Goal: Task Accomplishment & Management: Use online tool/utility

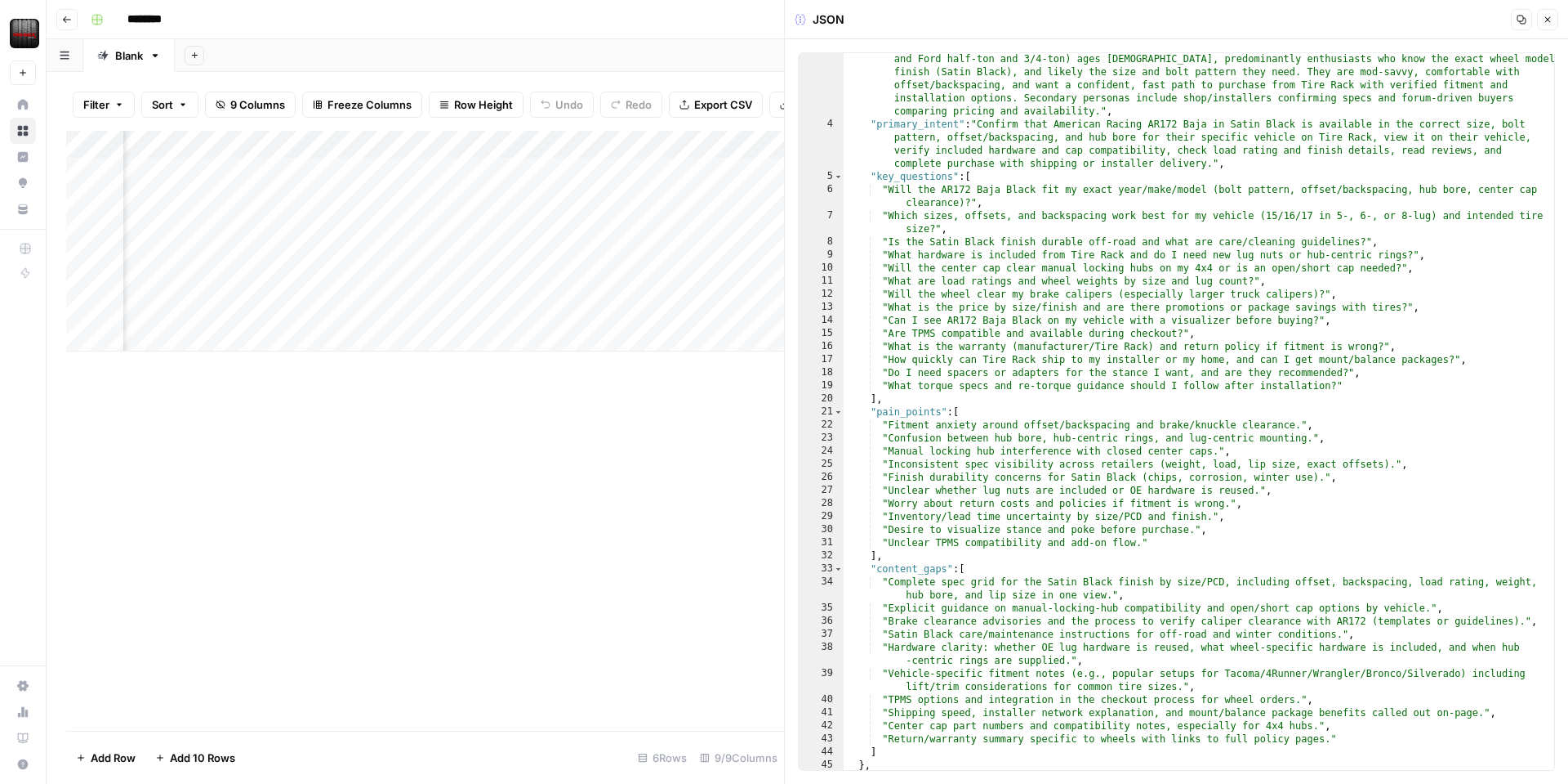
scroll to position [40, 0]
click at [1542, 27] on button "Close" at bounding box center [1547, 19] width 22 height 22
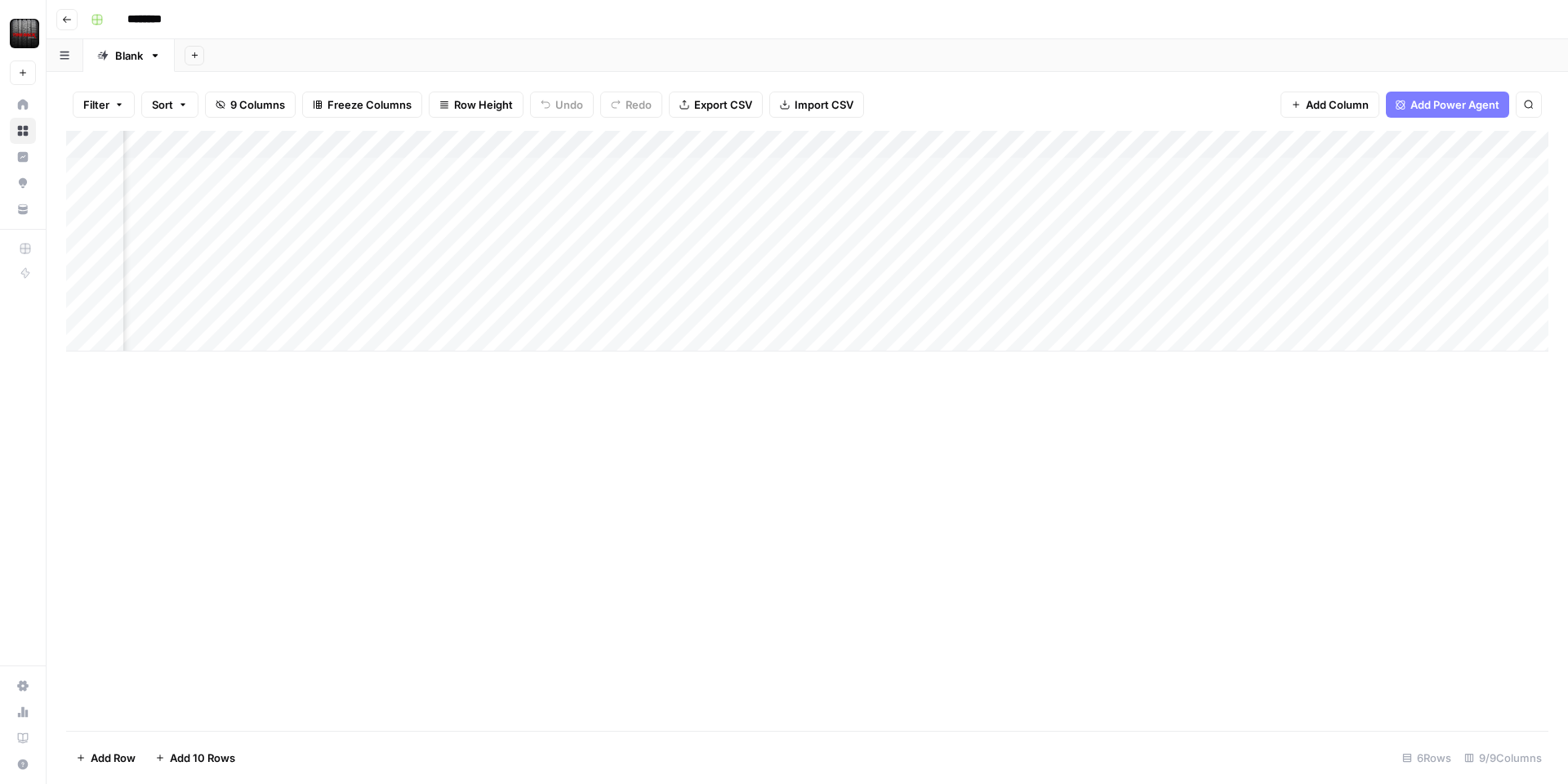
scroll to position [0, 310]
click at [1422, 145] on div "Add Column" at bounding box center [808, 241] width 1483 height 221
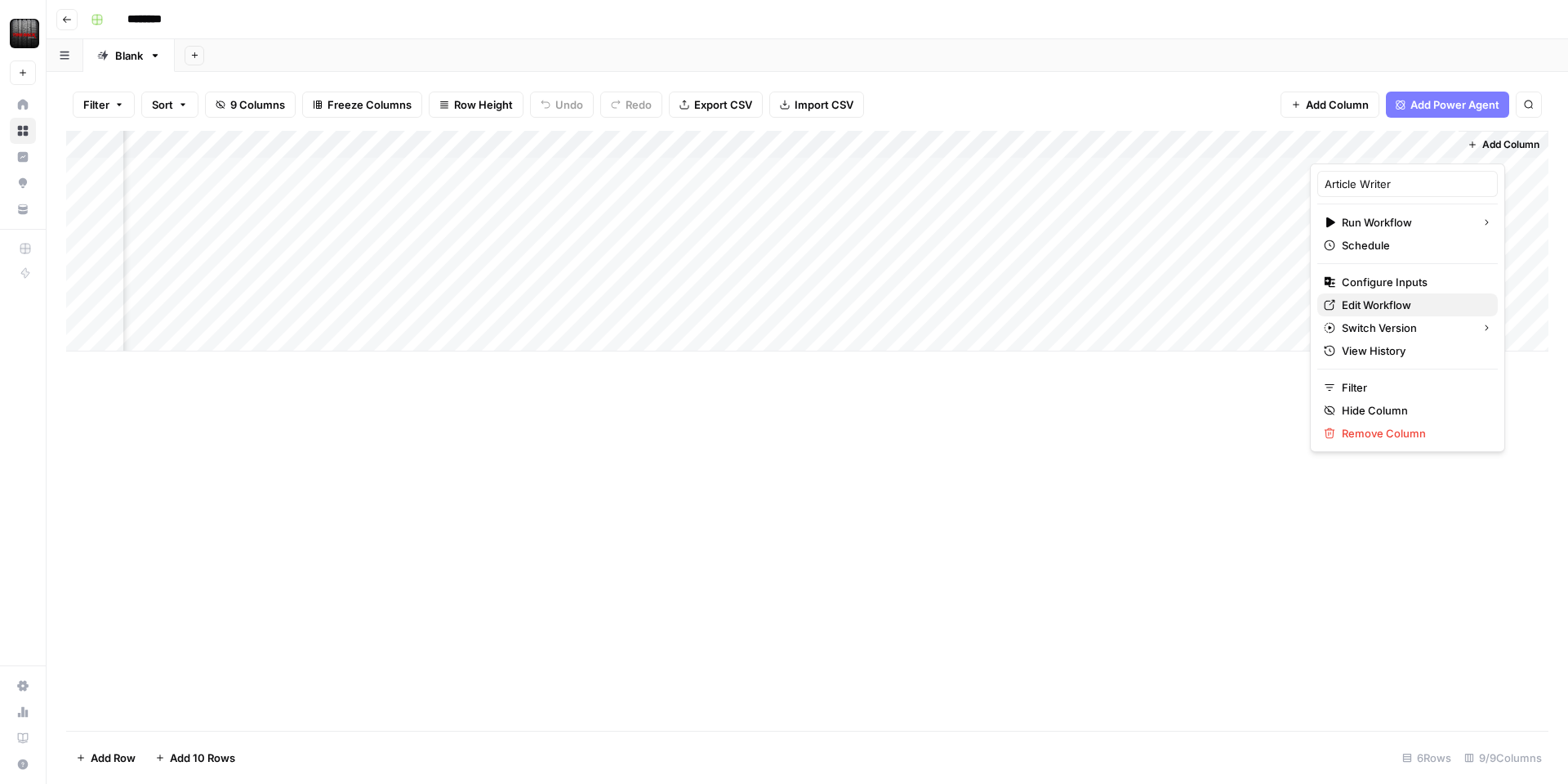
click at [1369, 302] on span "Edit Workflow" at bounding box center [1414, 304] width 143 height 16
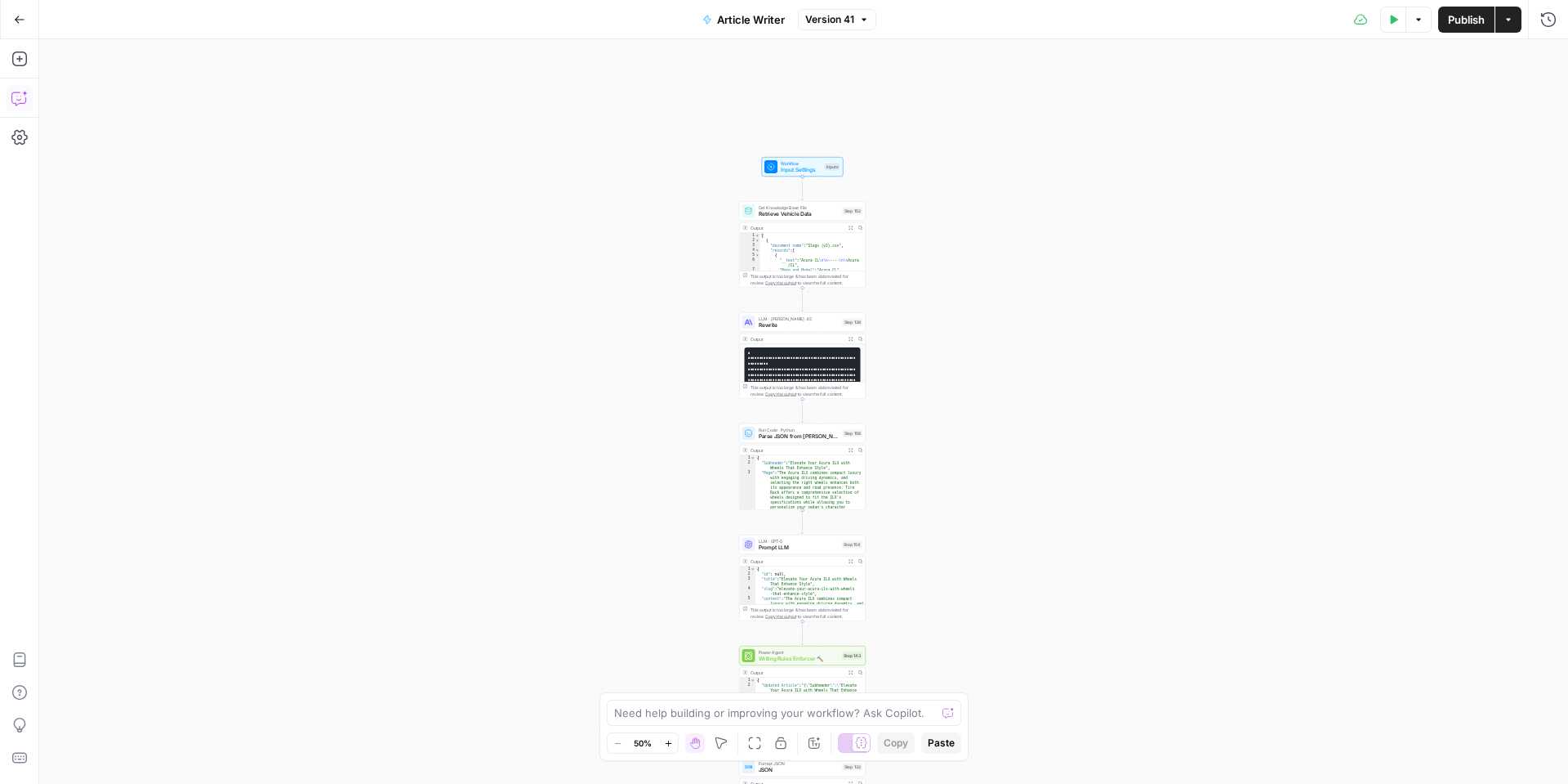
click at [15, 96] on icon "button" at bounding box center [19, 97] width 16 height 16
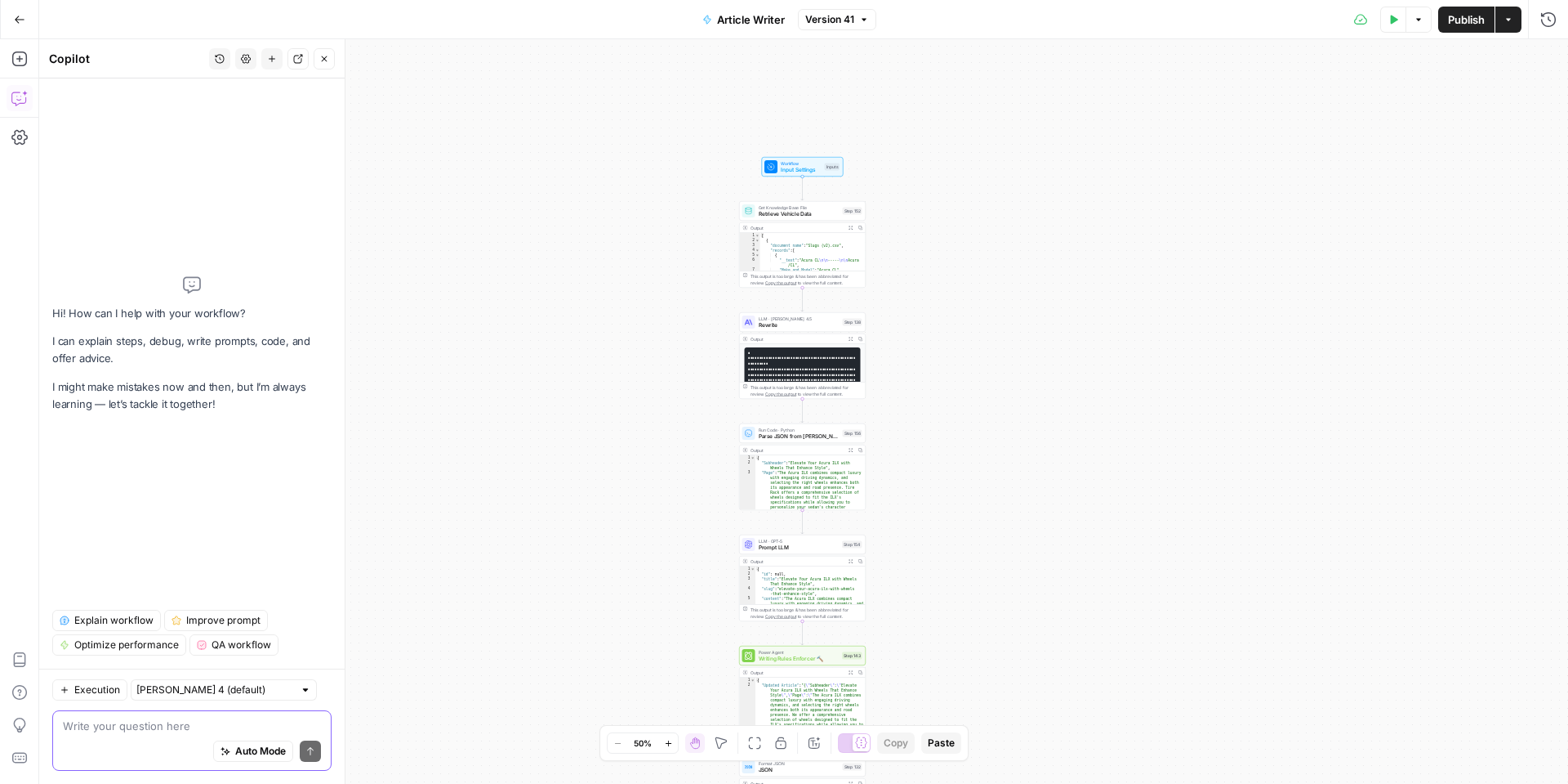
click at [115, 719] on textarea at bounding box center [192, 725] width 258 height 16
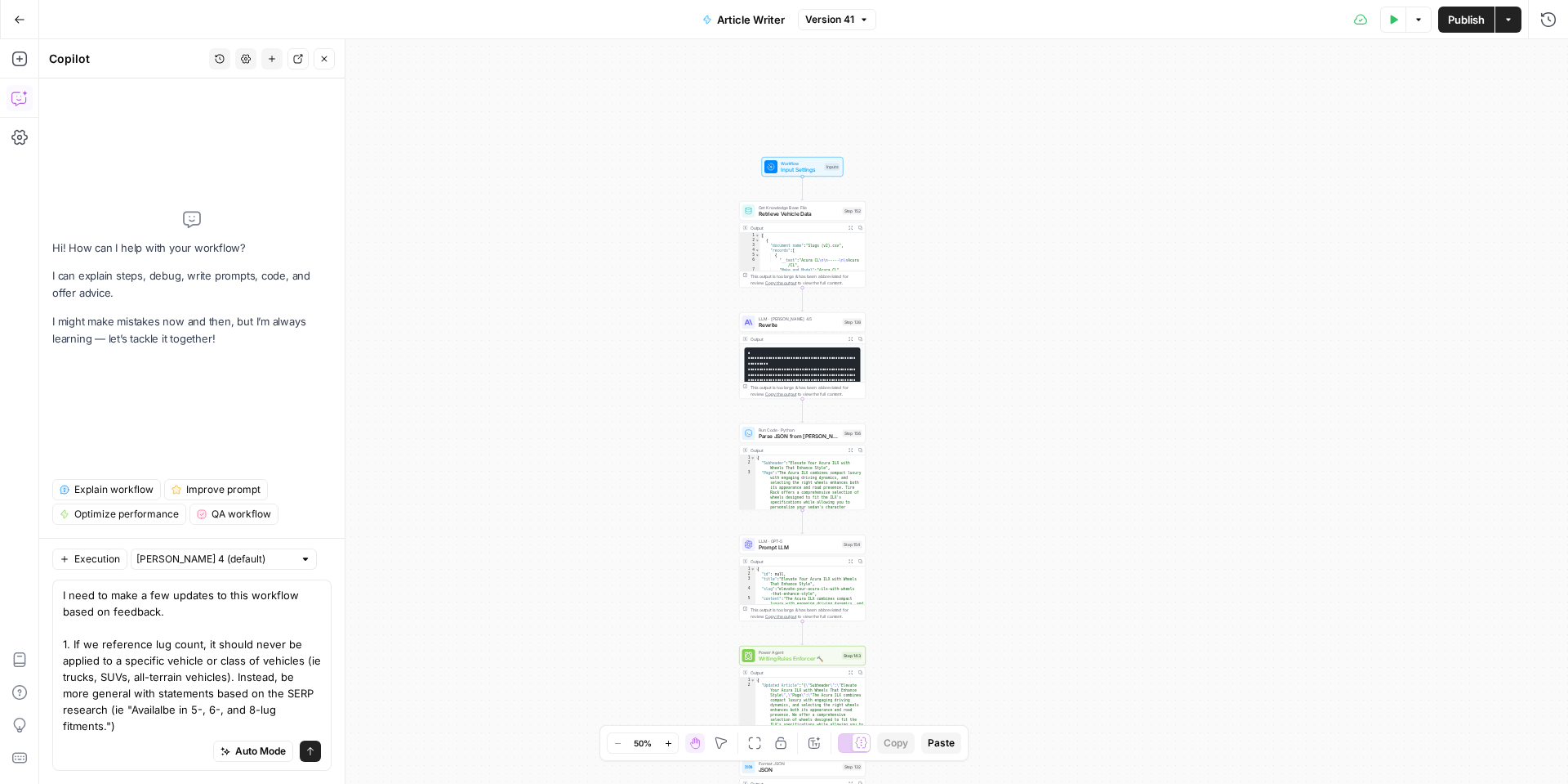
click at [127, 737] on div "Auto Mode Send" at bounding box center [192, 752] width 258 height 36
click at [162, 729] on textarea "I need to make a few updates to this workflow based on feedback. 1. If we refer…" at bounding box center [192, 660] width 258 height 147
click at [167, 725] on textarea "I need to make a few updates to this workflow based on feedback. 1. If we refer…" at bounding box center [192, 660] width 258 height 147
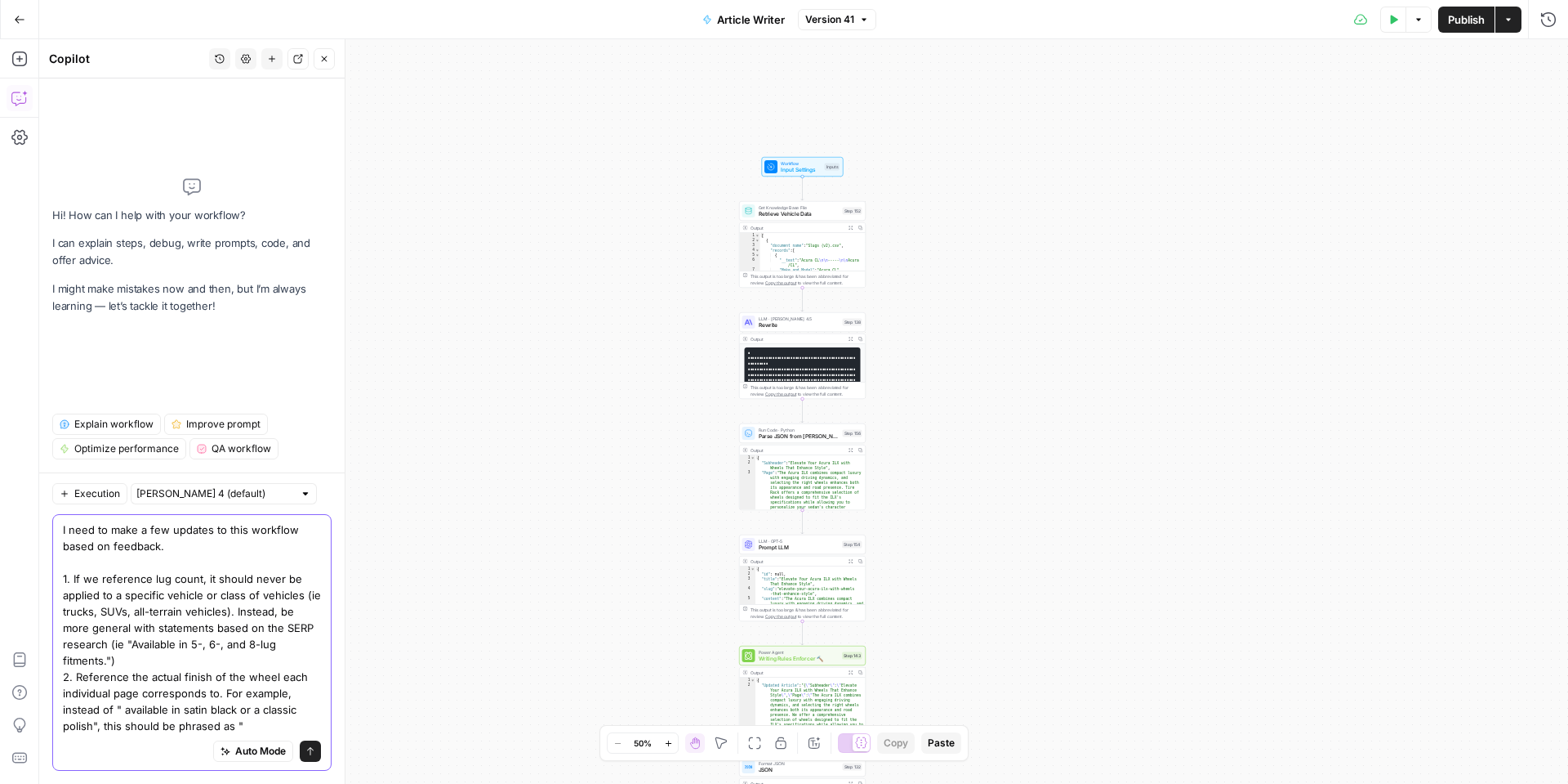
click at [126, 710] on textarea "I need to make a few updates to this workflow based on feedback. 1. If we refer…" at bounding box center [192, 627] width 258 height 213
click at [277, 729] on textarea "I need to make a few updates to this workflow based on feedback. 1. If we refer…" at bounding box center [192, 627] width 258 height 213
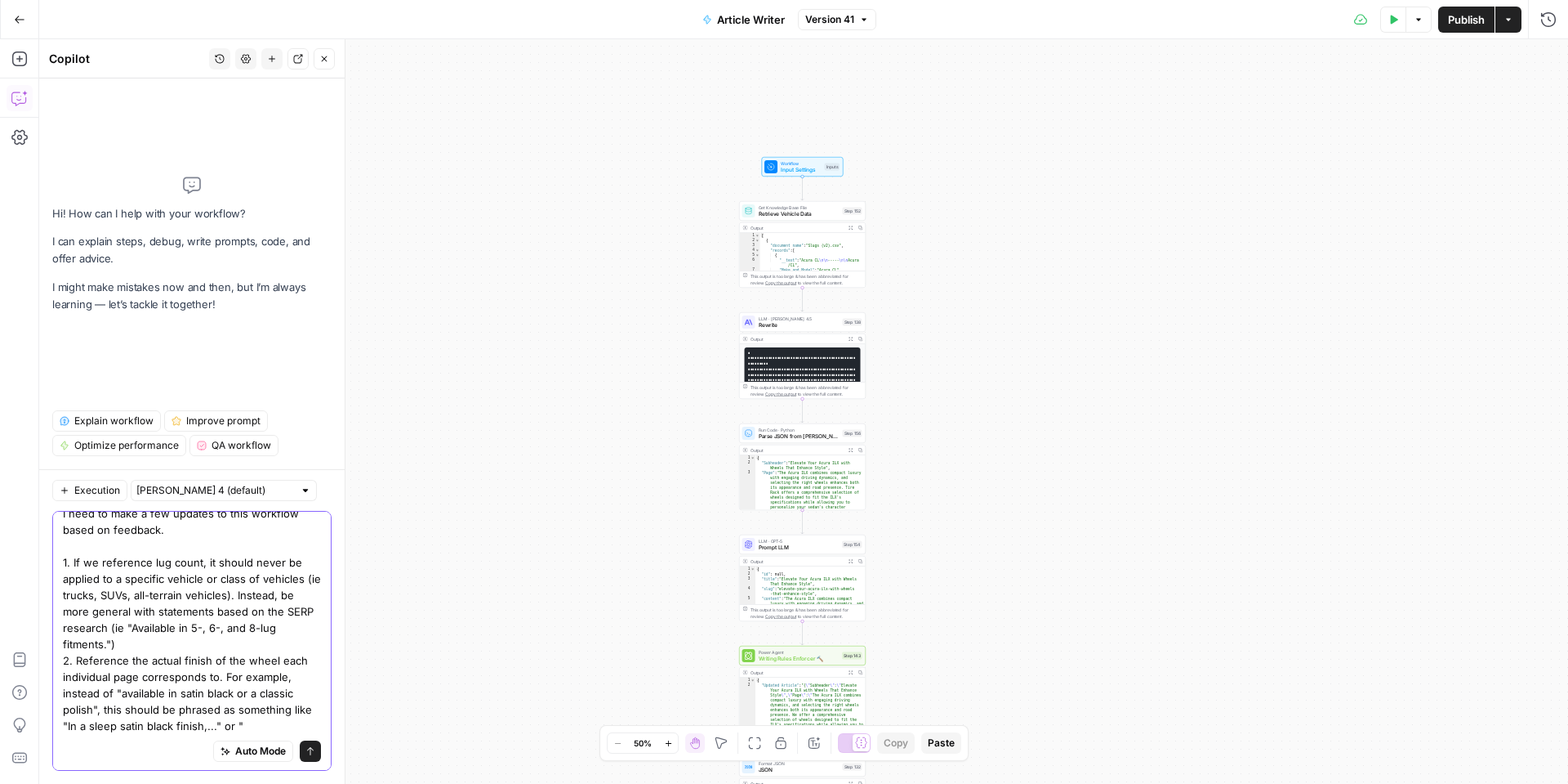
click at [276, 727] on textarea "I need to make a few updates to this workflow based on feedback. 1. If we refer…" at bounding box center [192, 619] width 258 height 229
click at [270, 717] on textarea "I need to make a few updates to this workflow based on feedback. 1. If we refer…" at bounding box center [192, 619] width 258 height 229
click at [294, 720] on textarea "I need to make a few updates to this workflow based on feedback. 1. If we refer…" at bounding box center [192, 619] width 258 height 229
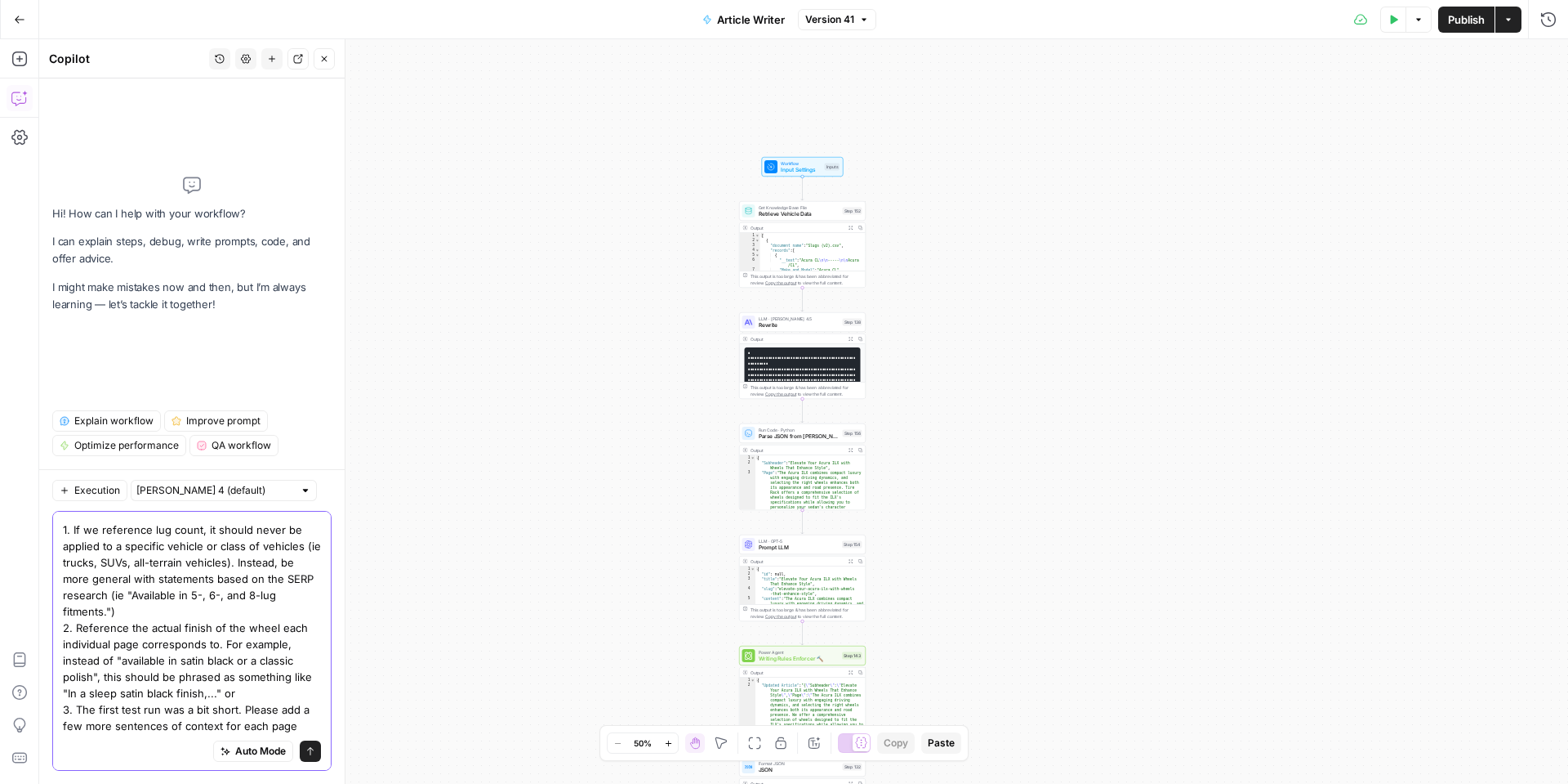
scroll to position [78, 0]
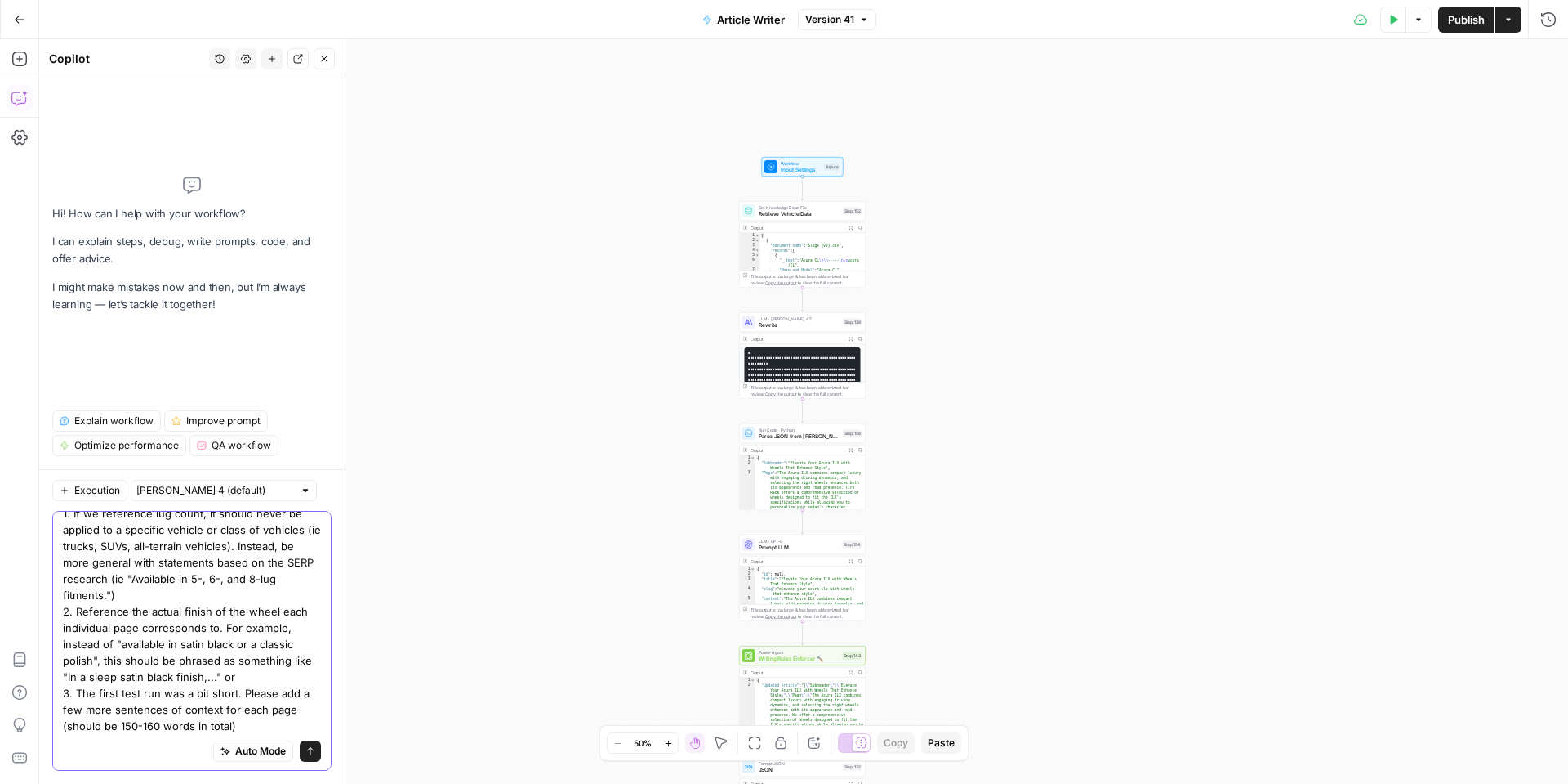
click at [266, 651] on textarea "I need to make a few updates to this workflow based on feedback. 1. If we refer…" at bounding box center [192, 594] width 258 height 278
click at [270, 658] on textarea "I need to make a few updates to this workflow based on feedback. 1. If we refer…" at bounding box center [192, 594] width 258 height 278
type textarea "I need to make a few updates to this workflow based on feedback. 1. If we refer…"
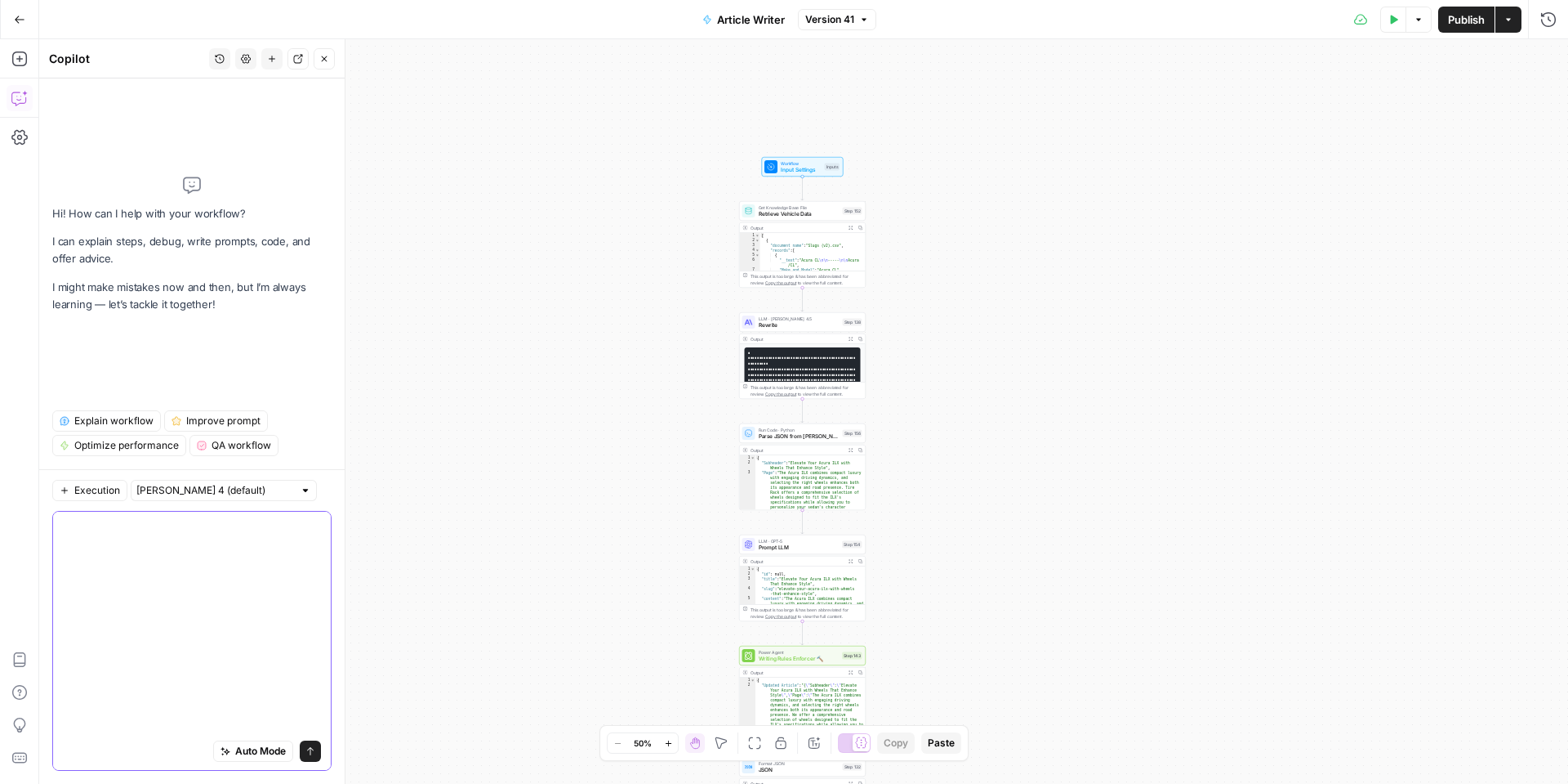
scroll to position [0, 0]
